Goal: Navigation & Orientation: Understand site structure

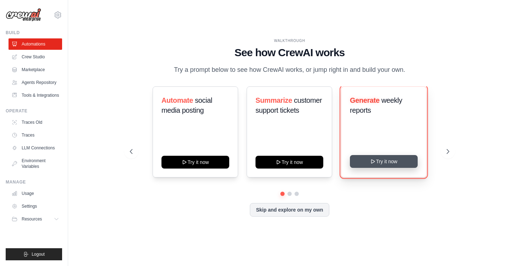
click at [376, 166] on button "Try it now" at bounding box center [384, 161] width 68 height 13
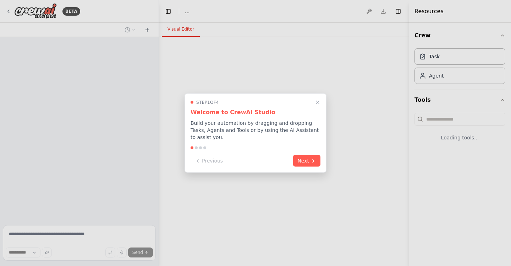
select select "****"
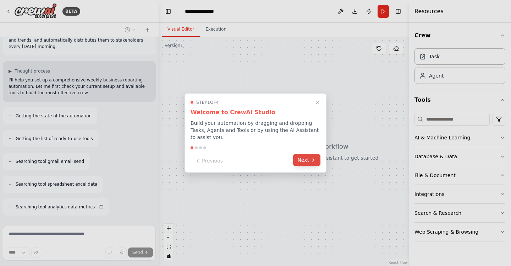
scroll to position [47, 0]
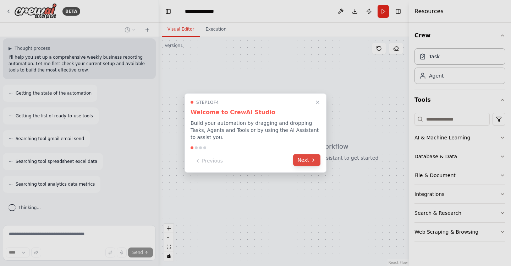
click at [306, 159] on button "Next" at bounding box center [306, 160] width 27 height 12
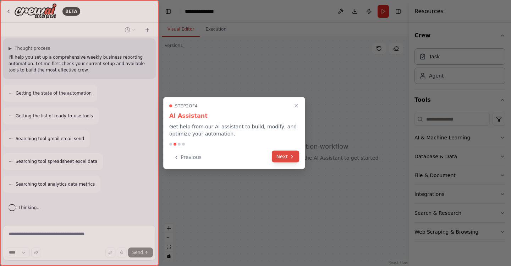
click at [286, 158] on button "Next" at bounding box center [285, 157] width 27 height 12
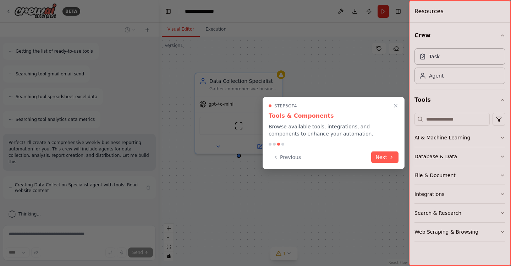
scroll to position [118, 0]
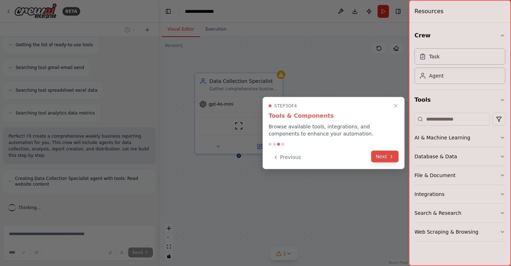
click at [389, 158] on icon at bounding box center [392, 156] width 6 height 6
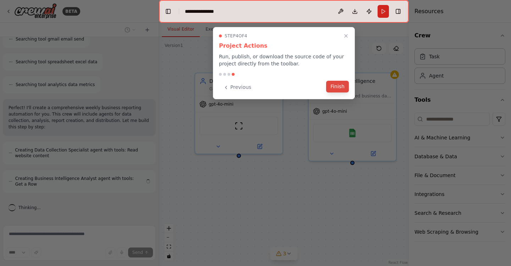
scroll to position [141, 0]
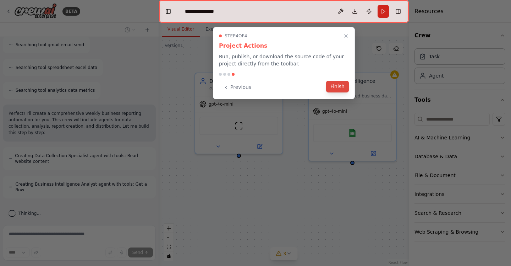
click at [333, 85] on button "Finish" at bounding box center [337, 87] width 23 height 12
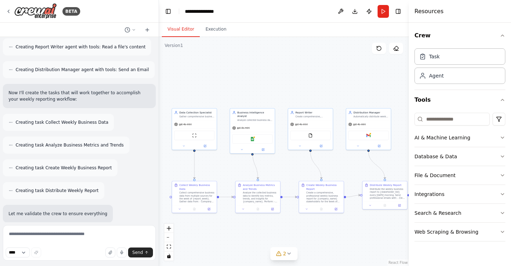
scroll to position [353, 0]
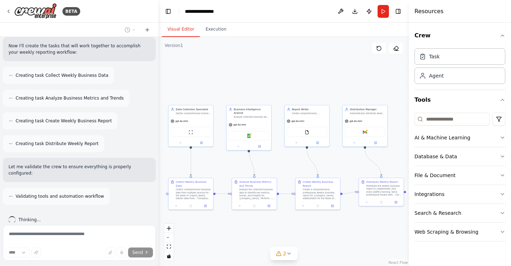
drag, startPoint x: 356, startPoint y: 186, endPoint x: 280, endPoint y: 159, distance: 80.6
click at [280, 159] on div ".deletable-edge-delete-btn { width: 20px; height: 20px; border: 0px solid #ffff…" at bounding box center [284, 151] width 250 height 229
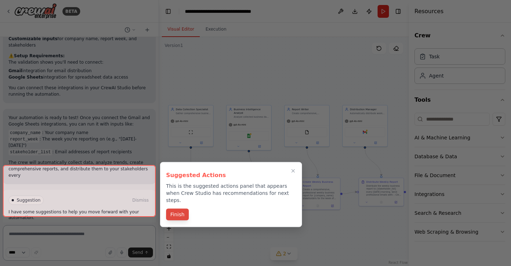
scroll to position [754, 0]
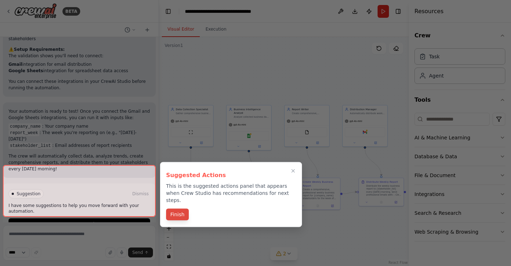
click at [176, 210] on button "Finish" at bounding box center [177, 214] width 23 height 12
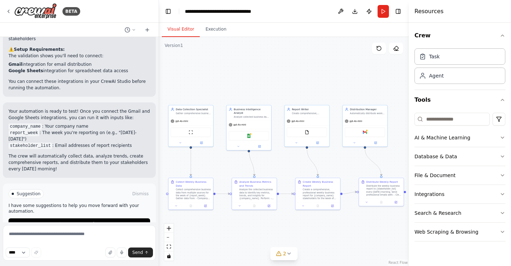
click at [162, 191] on div ".deletable-edge-delete-btn { width: 20px; height: 20px; border: 0px solid #ffff…" at bounding box center [284, 151] width 250 height 229
click at [21, 191] on span "Suggestion" at bounding box center [29, 194] width 24 height 6
click at [203, 143] on icon at bounding box center [201, 141] width 3 height 3
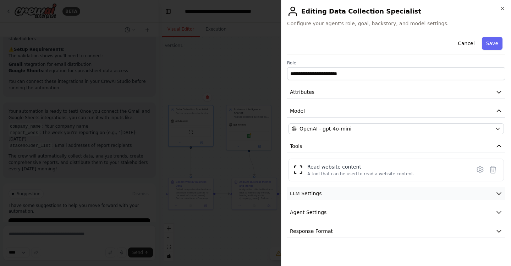
click at [302, 193] on span "LLM Settings" at bounding box center [306, 193] width 32 height 7
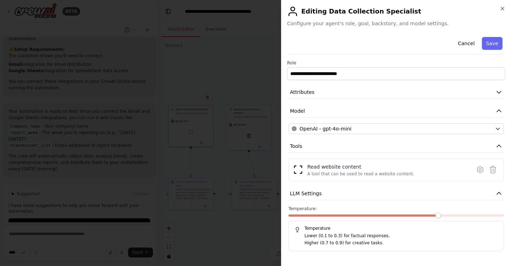
scroll to position [34, 0]
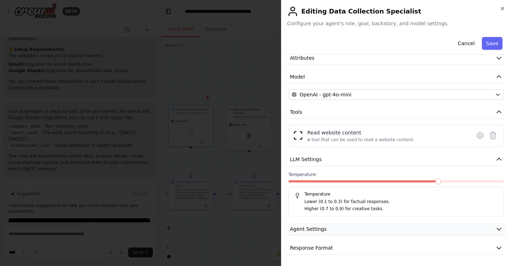
click at [322, 227] on span "Agent Settings" at bounding box center [308, 228] width 37 height 7
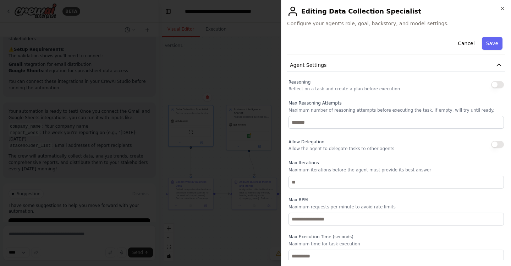
scroll to position [224, 0]
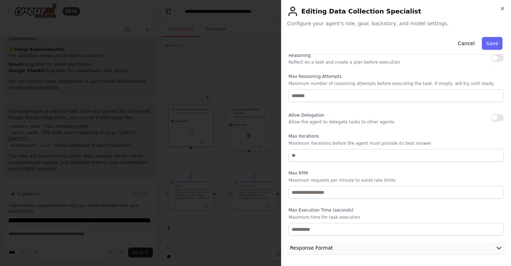
click at [336, 245] on button "Response Format" at bounding box center [396, 247] width 218 height 13
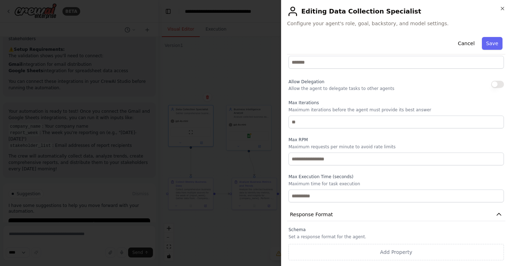
scroll to position [0, 0]
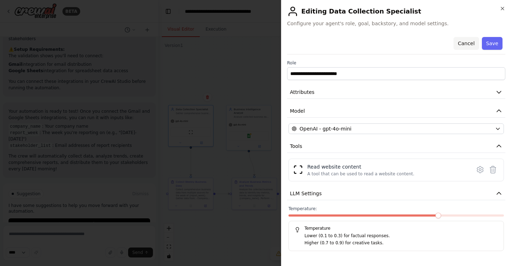
click at [467, 43] on button "Cancel" at bounding box center [466, 43] width 25 height 13
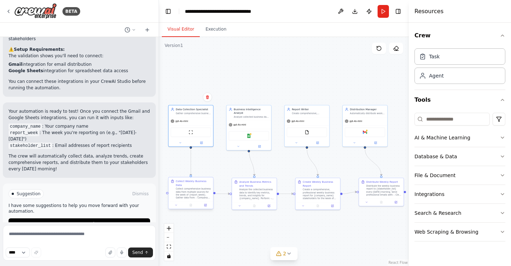
click at [193, 190] on div "Collect comprehensive business data from multiple sources for the week of {repo…" at bounding box center [193, 193] width 35 height 12
click at [193, 114] on div "Data Collection Specialist Gather comprehensive business data from multiple sou…" at bounding box center [191, 110] width 45 height 12
click at [250, 115] on div "Analyze collected business data to identify key metrics, trends, and insights t…" at bounding box center [251, 116] width 35 height 3
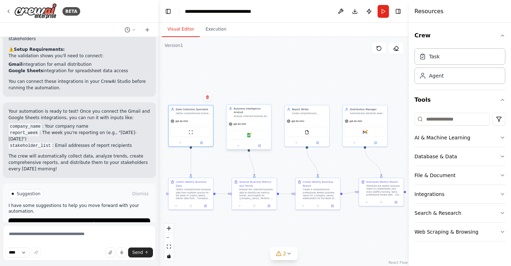
click at [250, 115] on div "Analyze collected business data to identify key metrics, trends, and insights t…" at bounding box center [251, 116] width 35 height 3
click at [182, 142] on button at bounding box center [180, 142] width 21 height 4
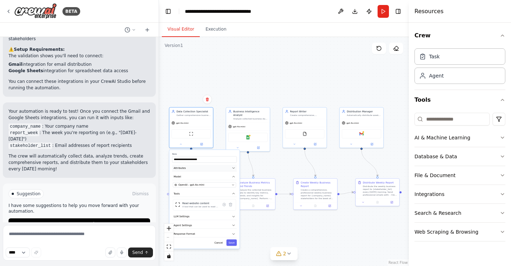
click at [204, 168] on button "Attributes" at bounding box center [204, 167] width 65 height 7
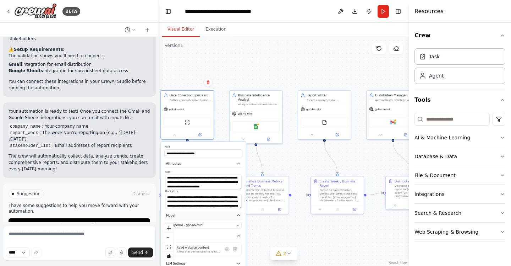
click at [223, 212] on button "Model" at bounding box center [203, 215] width 78 height 8
click at [224, 209] on div "**********" at bounding box center [203, 217] width 85 height 151
click at [210, 165] on button "Attributes" at bounding box center [203, 163] width 78 height 8
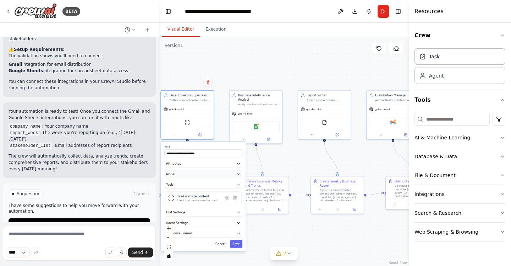
click at [209, 173] on button "Model" at bounding box center [203, 174] width 78 height 8
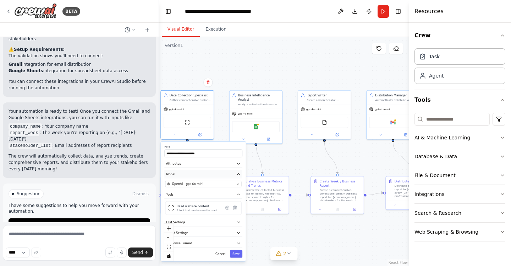
click at [209, 173] on button "Model" at bounding box center [203, 174] width 78 height 8
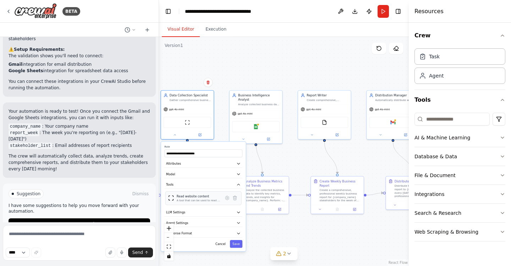
click at [198, 200] on div "A tool that can be used to read a website content." at bounding box center [199, 200] width 44 height 4
click at [197, 187] on button "Tools" at bounding box center [203, 184] width 78 height 8
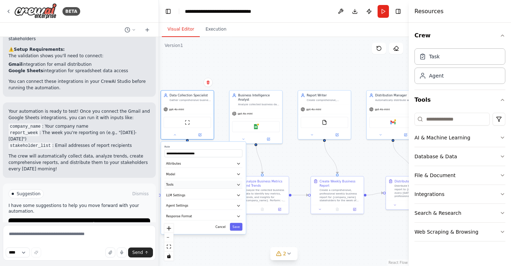
click at [198, 186] on button "Tools" at bounding box center [203, 184] width 78 height 8
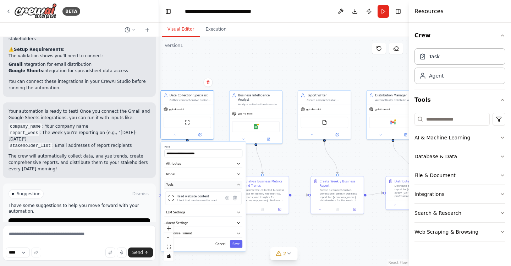
click at [198, 186] on button "Tools" at bounding box center [203, 184] width 78 height 8
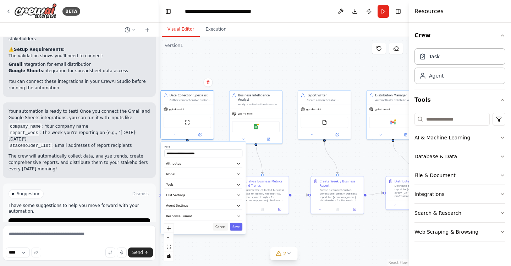
click at [219, 228] on button "Cancel" at bounding box center [220, 227] width 15 height 8
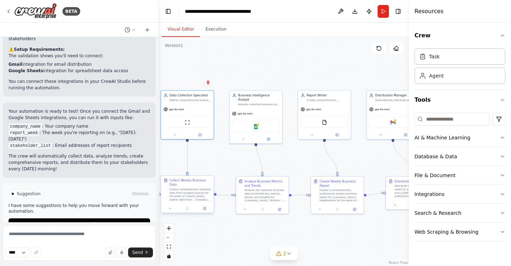
click at [196, 200] on div "Collect comprehensive business data from multiple sources for the week of {repo…" at bounding box center [191, 194] width 42 height 14
click at [199, 198] on div "Collect comprehensive business data from multiple sources for the week of {repo…" at bounding box center [191, 194] width 42 height 14
click at [205, 210] on button at bounding box center [204, 208] width 15 height 5
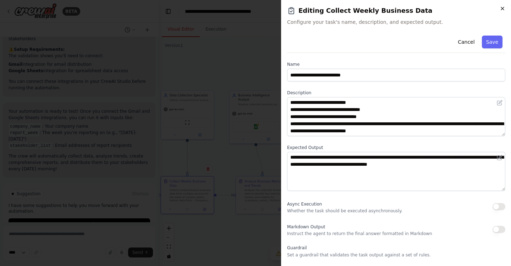
click at [501, 9] on icon "button" at bounding box center [503, 9] width 6 height 6
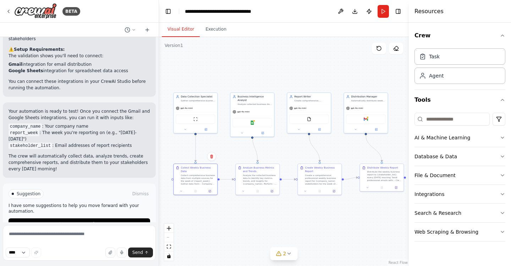
drag, startPoint x: 303, startPoint y: 180, endPoint x: 291, endPoint y: 167, distance: 17.6
click at [291, 167] on div ".deletable-edge-delete-btn { width: 20px; height: 20px; border: 0px solid #ffff…" at bounding box center [284, 151] width 250 height 229
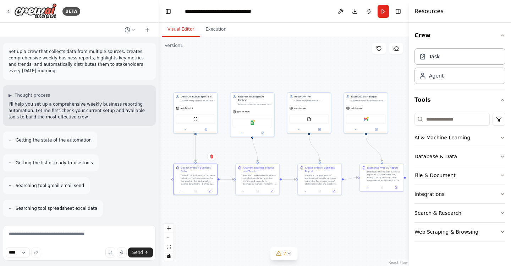
click at [432, 133] on button "AI & Machine Learning" at bounding box center [460, 137] width 91 height 18
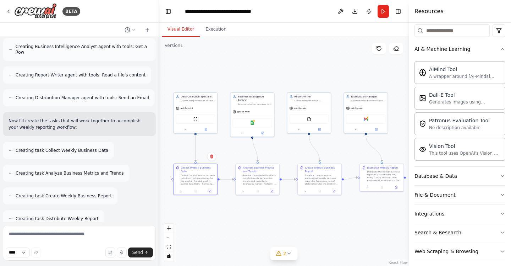
scroll to position [754, 0]
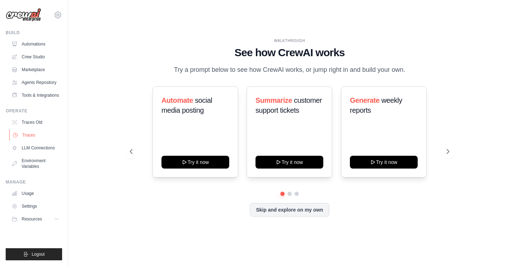
click at [33, 134] on link "Traces" at bounding box center [36, 134] width 54 height 11
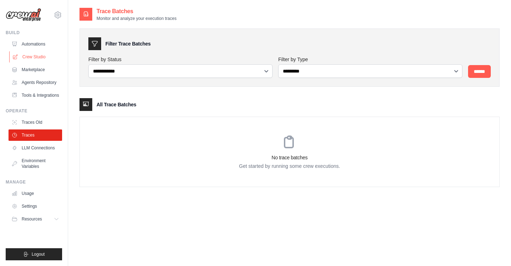
click at [37, 55] on link "Crew Studio" at bounding box center [36, 56] width 54 height 11
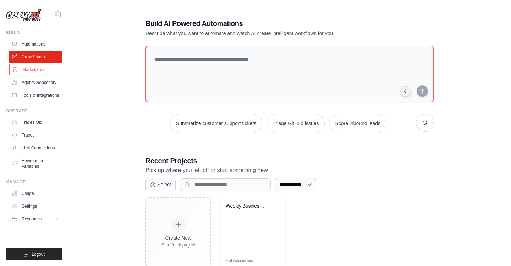
click at [37, 74] on link "Marketplace" at bounding box center [36, 69] width 54 height 11
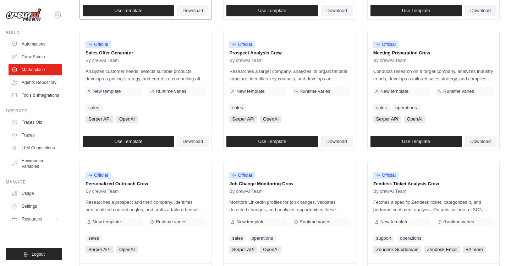
scroll to position [195, 0]
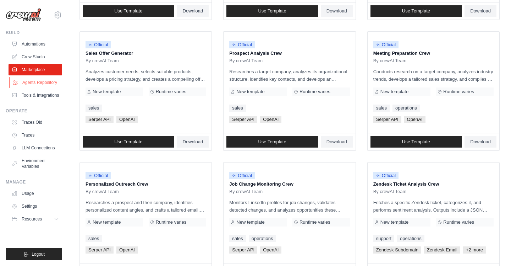
click at [46, 82] on link "Agents Repository" at bounding box center [36, 82] width 54 height 11
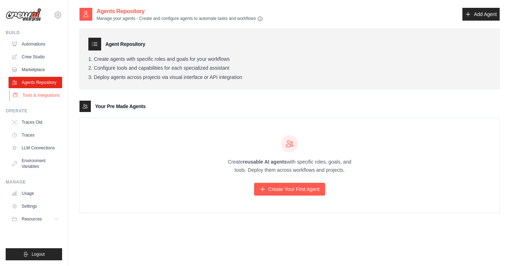
click at [34, 96] on link "Tools & Integrations" at bounding box center [36, 94] width 54 height 11
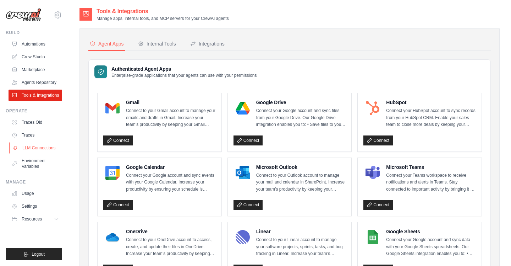
click at [37, 148] on link "LLM Connections" at bounding box center [36, 147] width 54 height 11
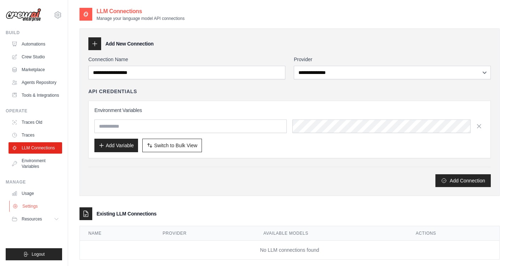
click at [29, 209] on link "Settings" at bounding box center [36, 205] width 54 height 11
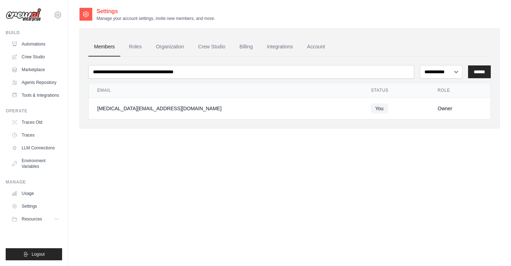
click at [131, 105] on div "[MEDICAL_DATA][EMAIL_ADDRESS][DOMAIN_NAME]" at bounding box center [225, 108] width 257 height 7
click at [142, 47] on link "Roles" at bounding box center [135, 46] width 24 height 19
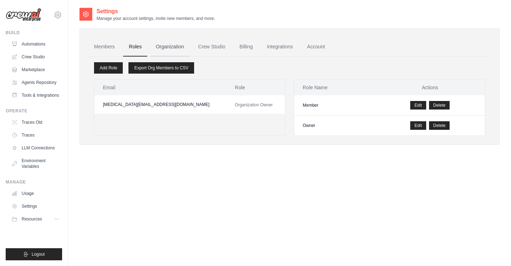
click at [171, 44] on link "Organization" at bounding box center [169, 46] width 39 height 19
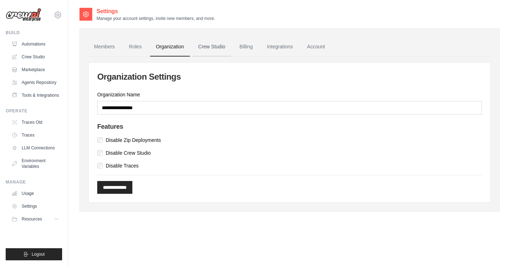
click at [217, 43] on link "Crew Studio" at bounding box center [212, 46] width 38 height 19
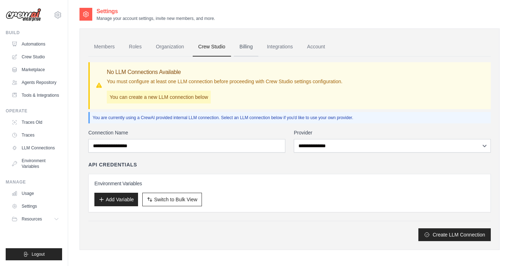
click at [256, 50] on link "Billing" at bounding box center [246, 46] width 24 height 19
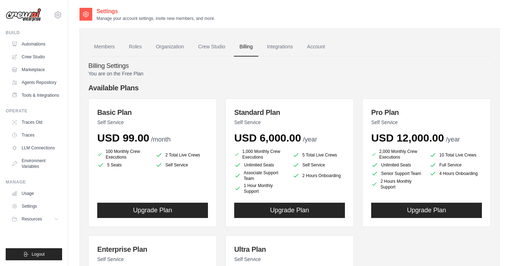
click at [130, 72] on p "You are on the Free Plan" at bounding box center [289, 73] width 403 height 7
click at [285, 46] on link "Integrations" at bounding box center [279, 46] width 37 height 19
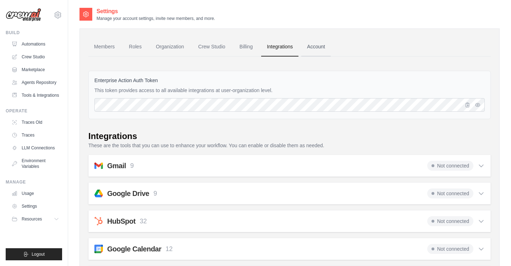
click at [322, 49] on link "Account" at bounding box center [315, 46] width 29 height 19
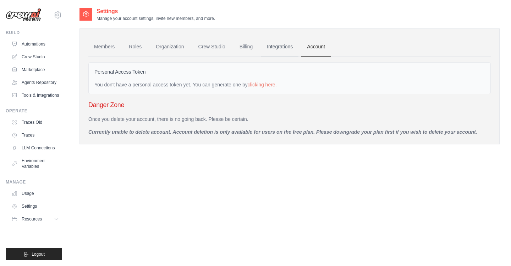
click at [277, 43] on link "Integrations" at bounding box center [279, 46] width 37 height 19
